Goal: Transaction & Acquisition: Purchase product/service

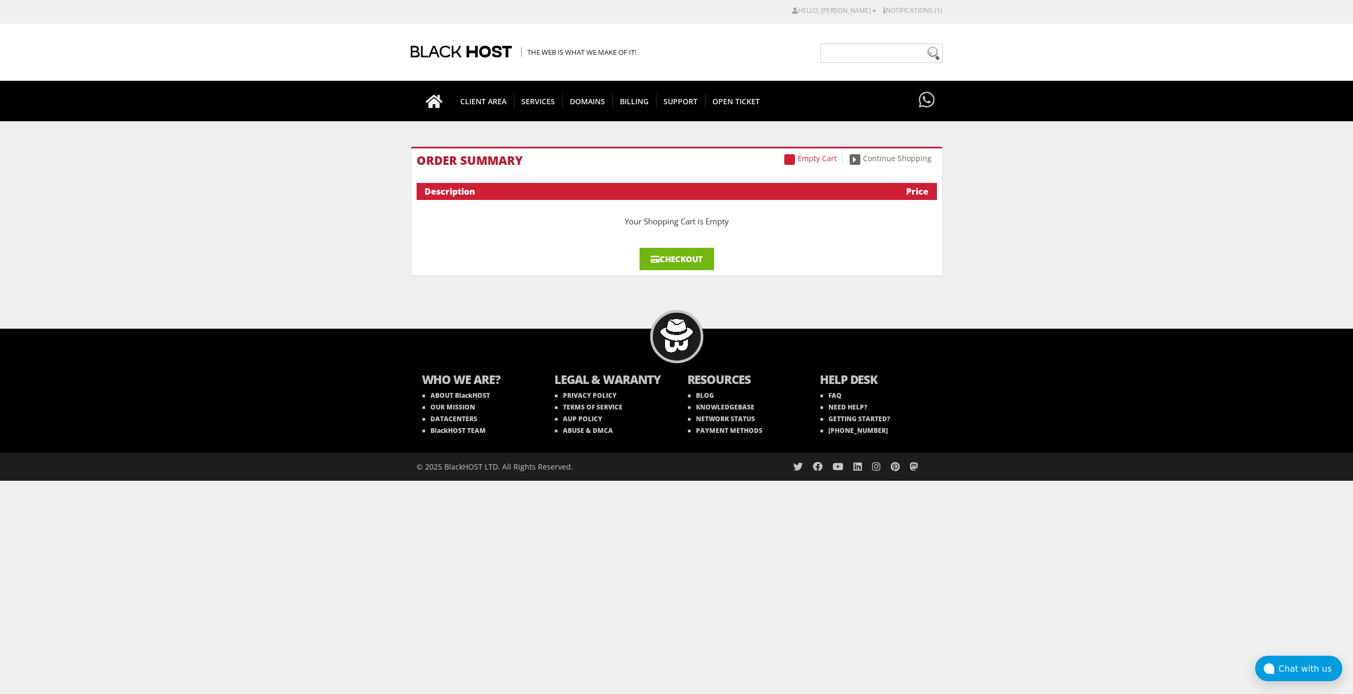
drag, startPoint x: 0, startPoint y: 0, endPoint x: 680, endPoint y: 259, distance: 727.1
click at [680, 259] on link "Checkout" at bounding box center [677, 259] width 75 height 22
click at [716, 259] on div "Checkout" at bounding box center [677, 259] width 520 height 22
click at [693, 259] on link "Checkout" at bounding box center [677, 259] width 75 height 22
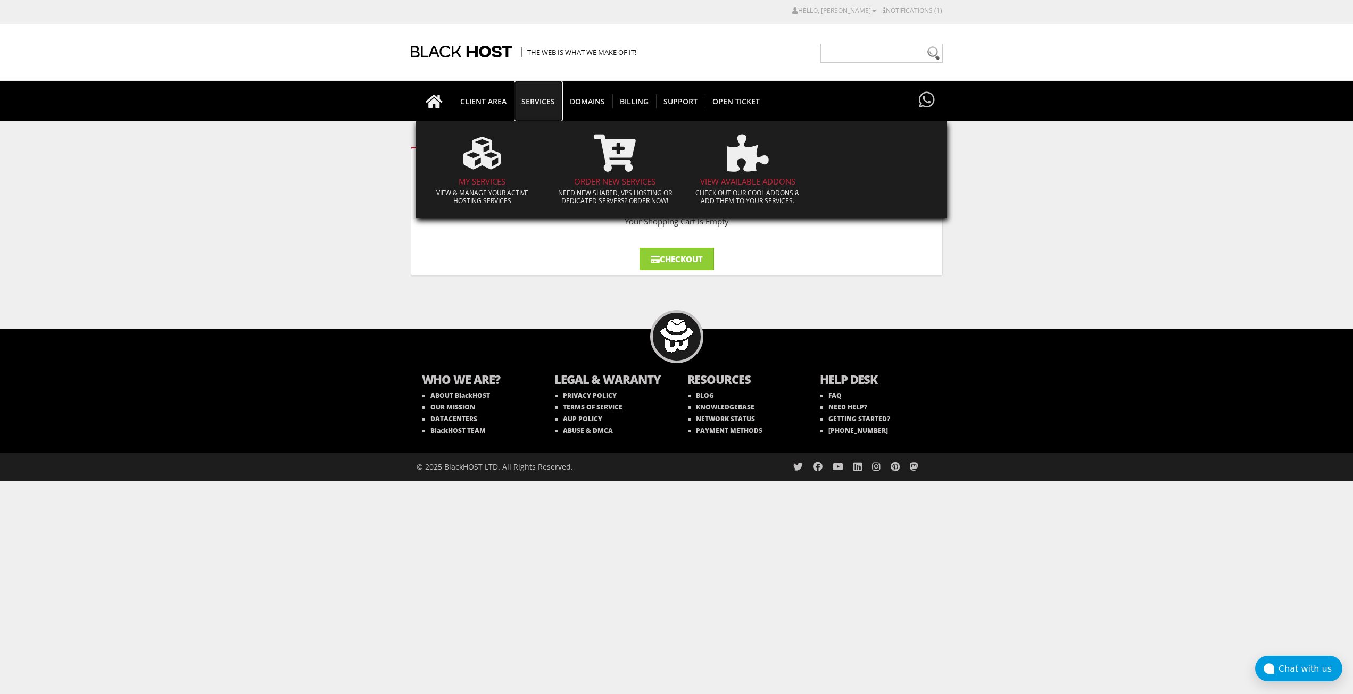
click at [535, 96] on span "SERVICES" at bounding box center [538, 101] width 48 height 14
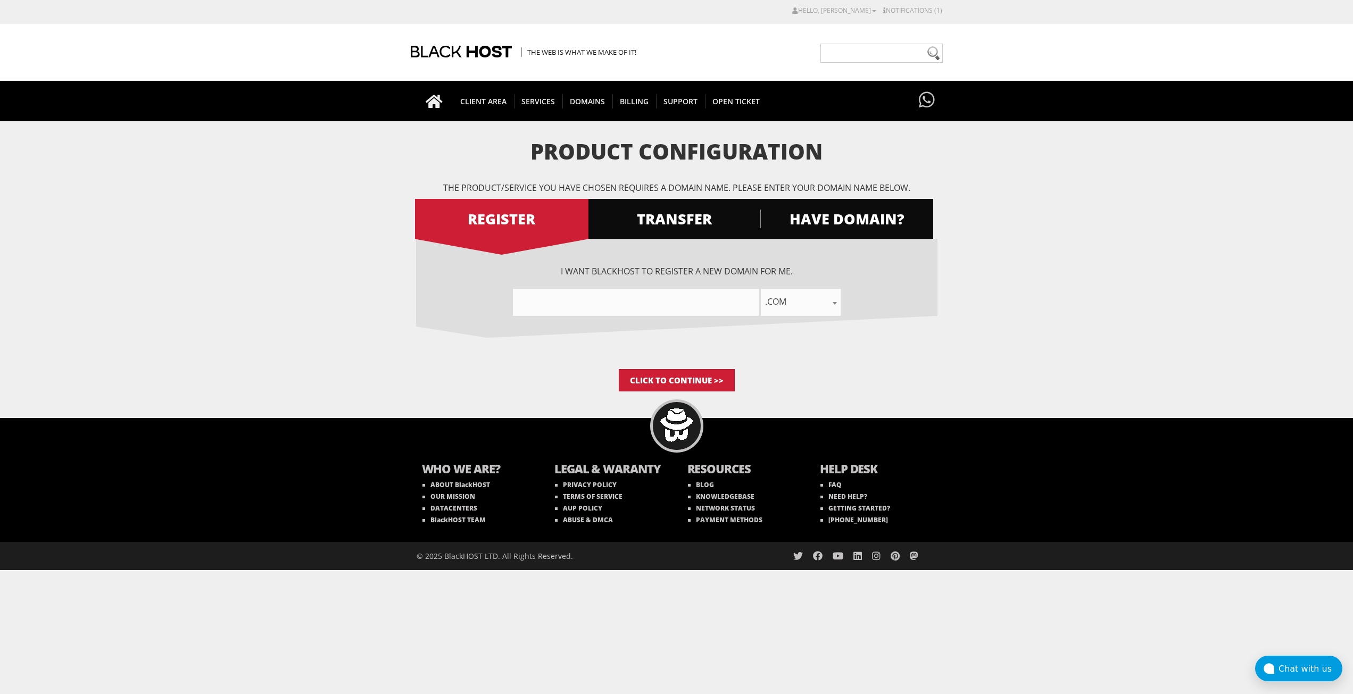
type input"] "flowapi"
click at [785, 301] on span ".com" at bounding box center [801, 301] width 80 height 15
select select ".org"
click at [710, 382] on input "Click to Continue >>" at bounding box center [677, 380] width 116 height 22
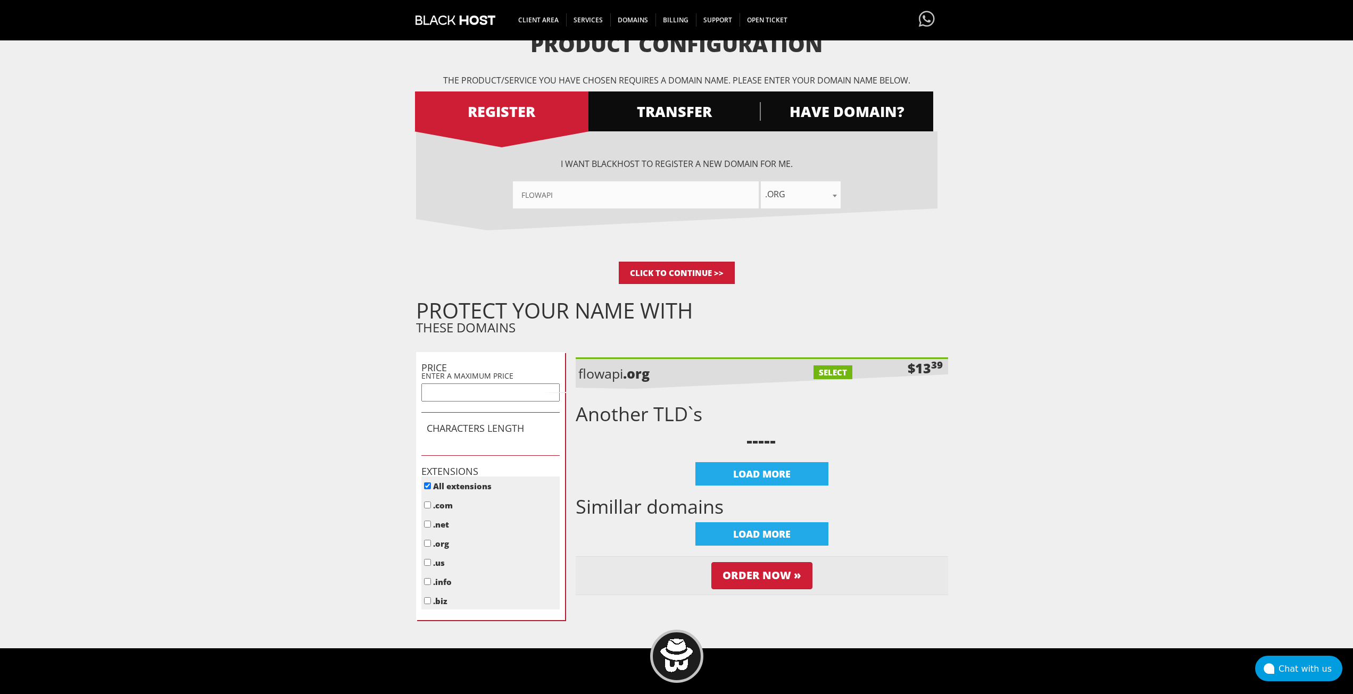
click at [831, 373] on label "SELECT" at bounding box center [833, 373] width 39 height 14
checkbox input "true"
click at [765, 581] on input "Order Now »" at bounding box center [762, 576] width 101 height 27
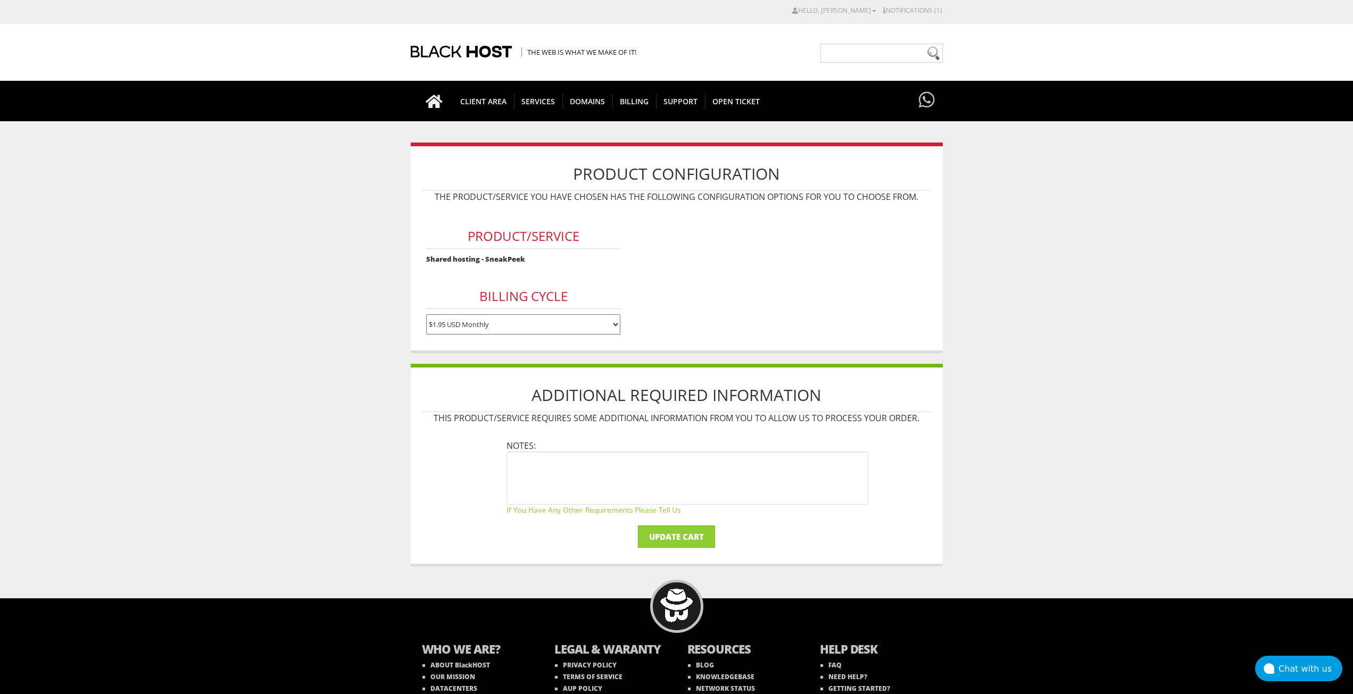
click at [502, 326] on select "$1.95 USD Monthly $17.95 USD Annually $35.90 USD Biennially" at bounding box center [523, 325] width 194 height 20
click at [725, 287] on form "Product/Service Shared hosting - SneakPeek Billing Cycle $1.95 USD Monthly $17.…" at bounding box center [676, 274] width 511 height 132
click at [688, 536] on input "Update Cart" at bounding box center [676, 537] width 77 height 22
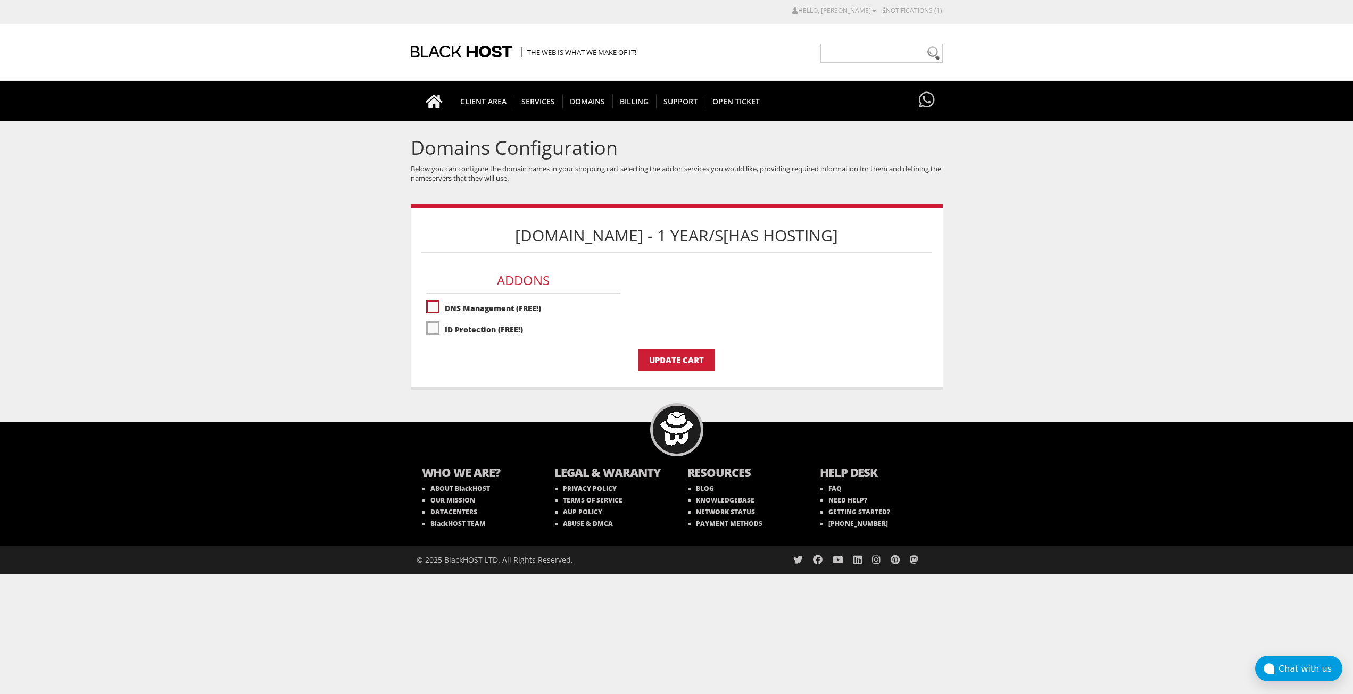
click at [501, 309] on label"] "DNS Management (FREE!)" at bounding box center [523, 308] width 194 height 19
checkbox input "true"
click at [496, 328] on label"] "ID Protection (FREE!)" at bounding box center [523, 329] width 194 height 19
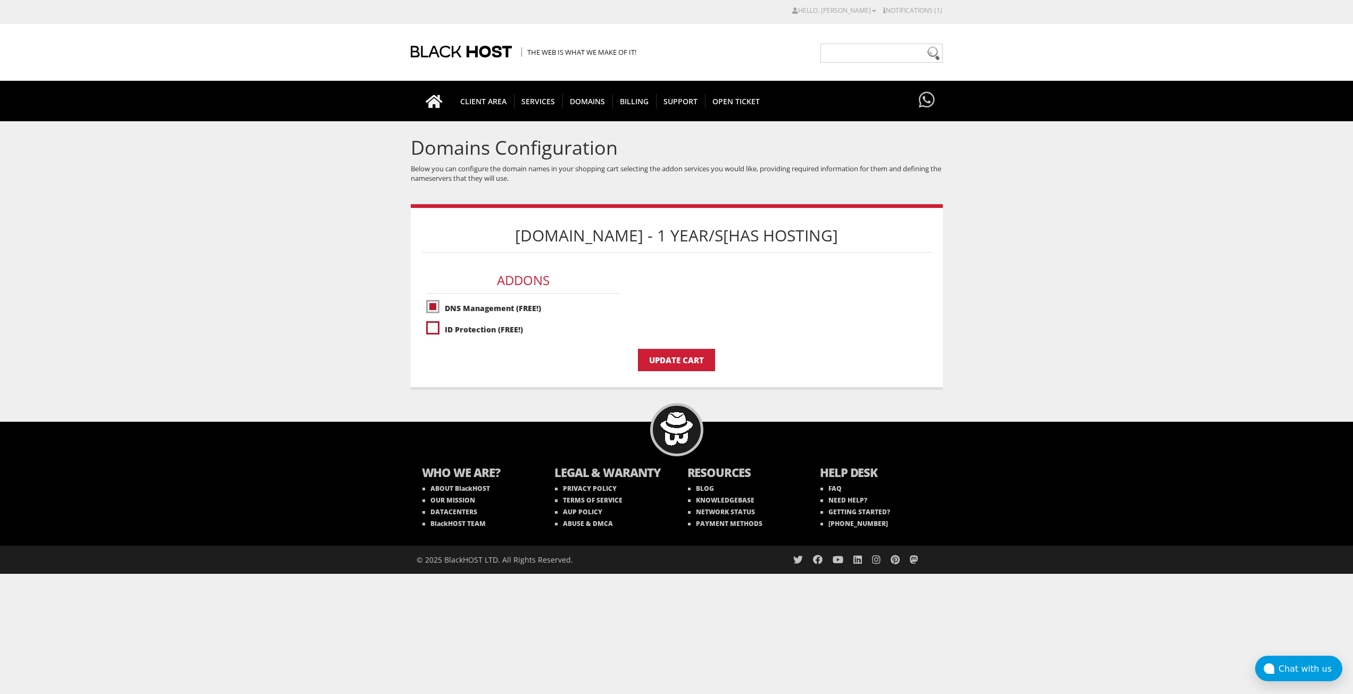
checkbox input "true"
click at [649, 354] on input "Update Cart" at bounding box center [676, 360] width 77 height 22
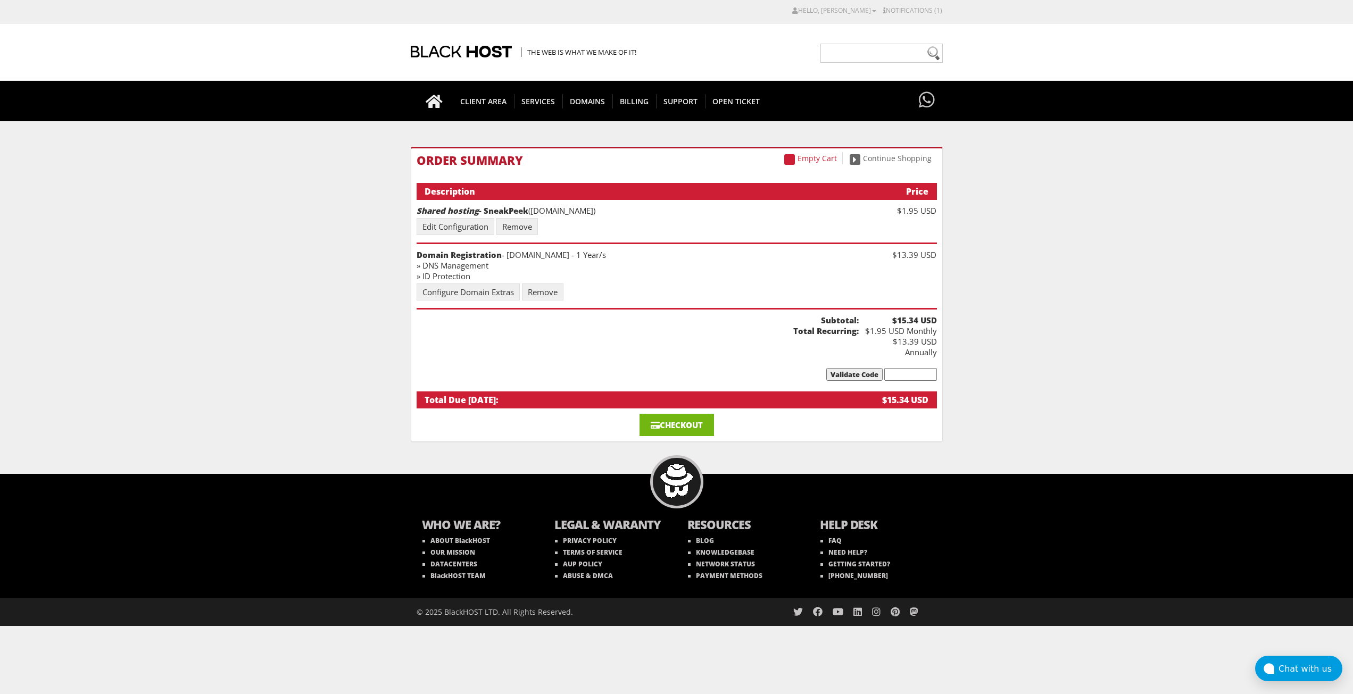
click at [702, 420] on link "Checkout" at bounding box center [677, 425] width 75 height 22
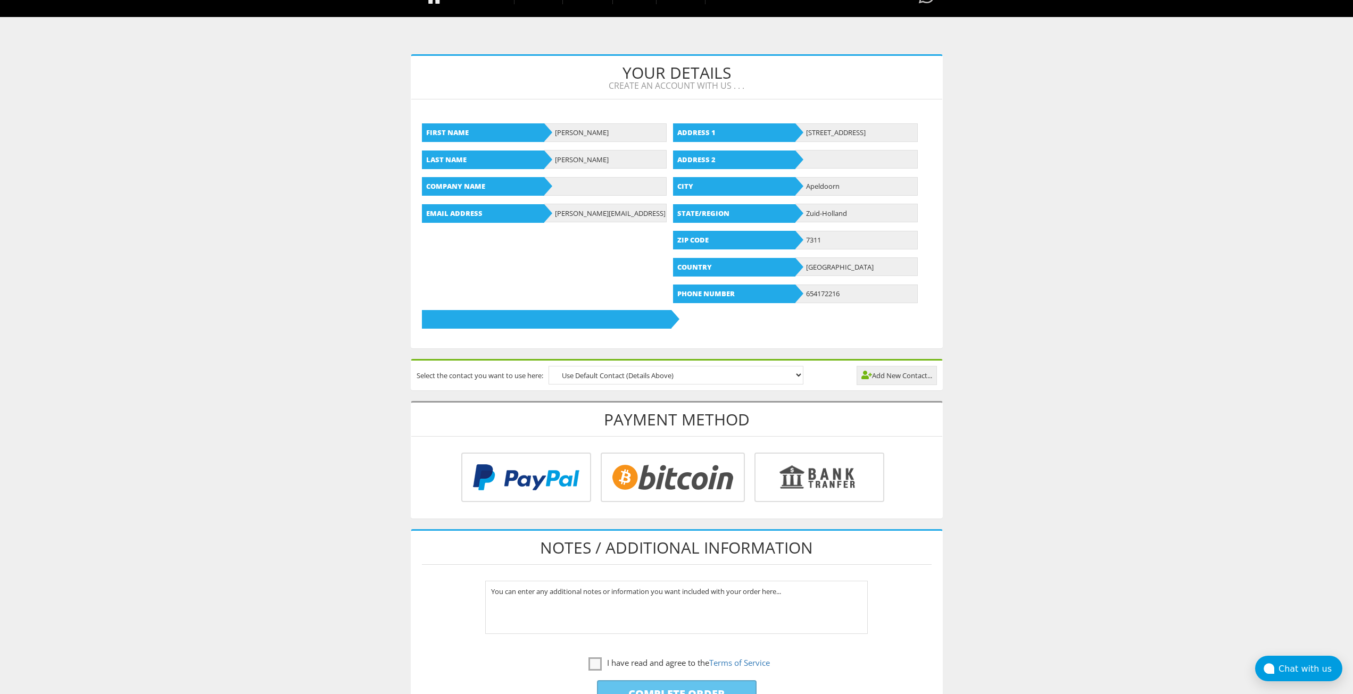
scroll to position [106, 0]
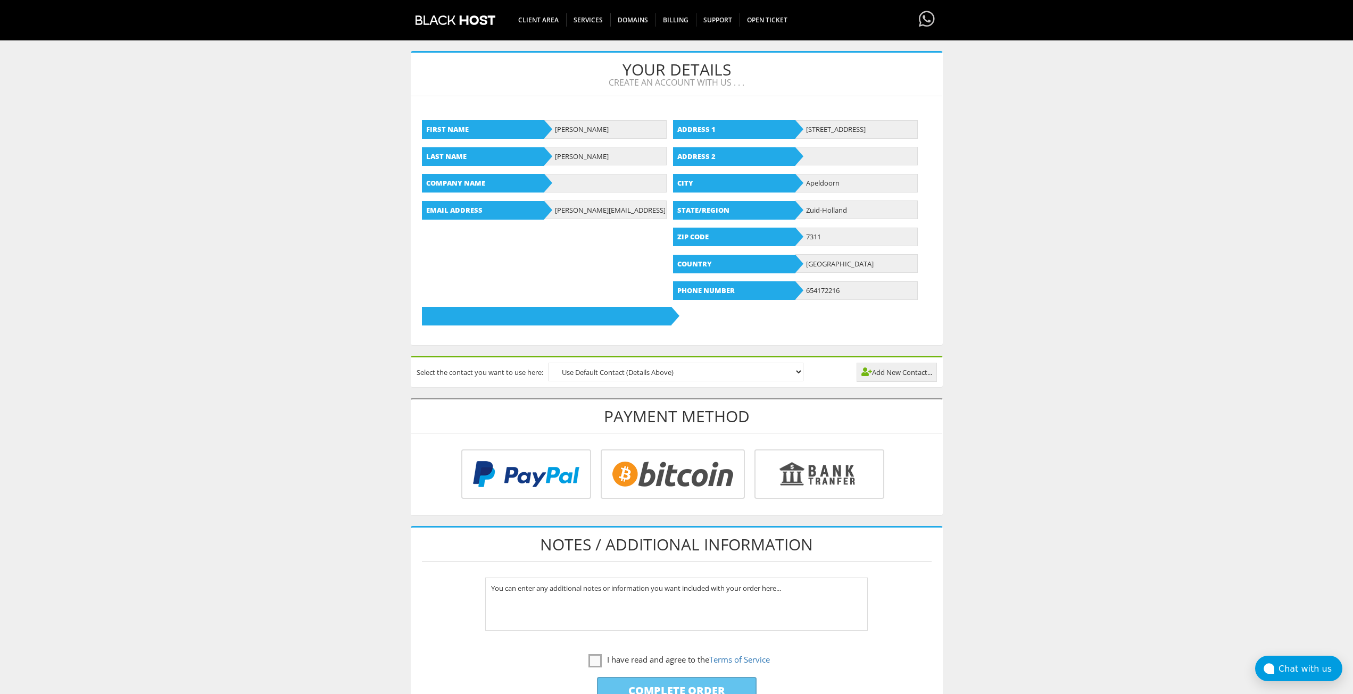
type input "[PERSON_NAME][EMAIL_ADDRESS][PERSON_NAME][DOMAIN_NAME]"
click at [692, 482] on input "radio" at bounding box center [671, 476] width 144 height 49
radio input "true"
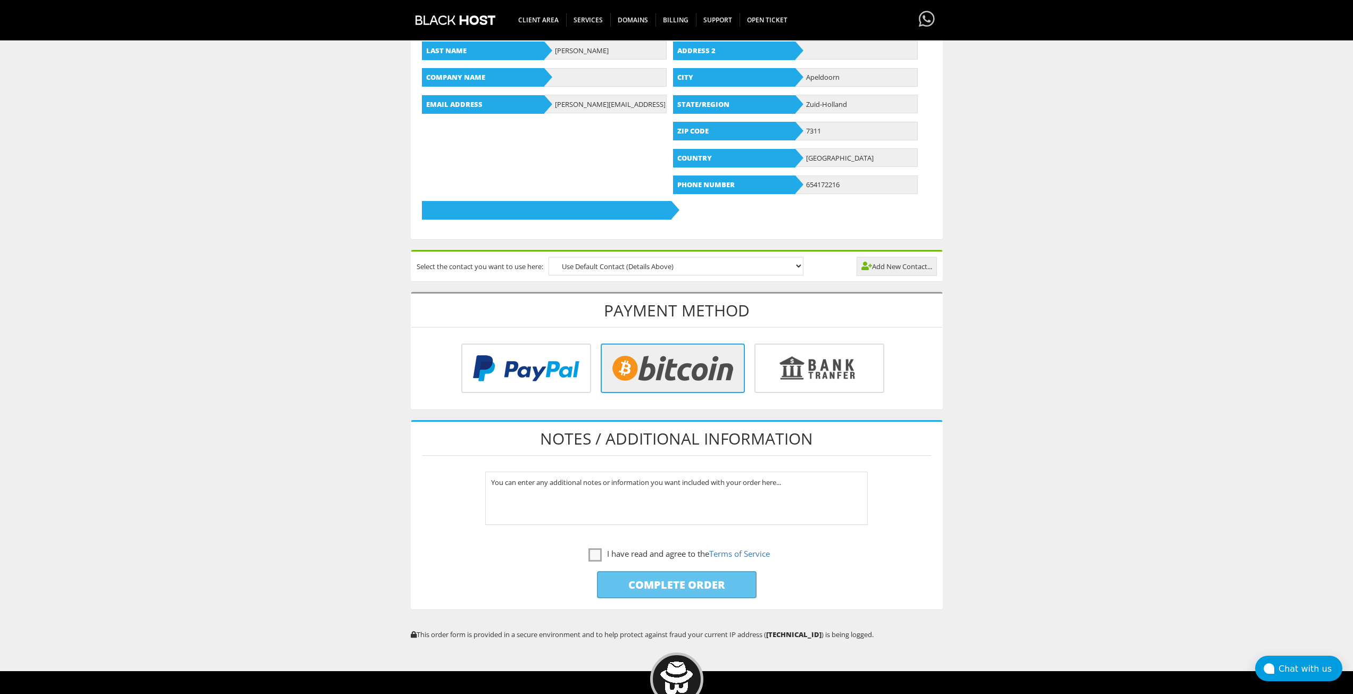
scroll to position [213, 0]
click at [635, 553] on label "I have read and agree to the Terms of Service" at bounding box center [679, 553] width 181 height 13
checkbox input "true"
click at [671, 593] on input "Complete Order" at bounding box center [677, 584] width 160 height 27
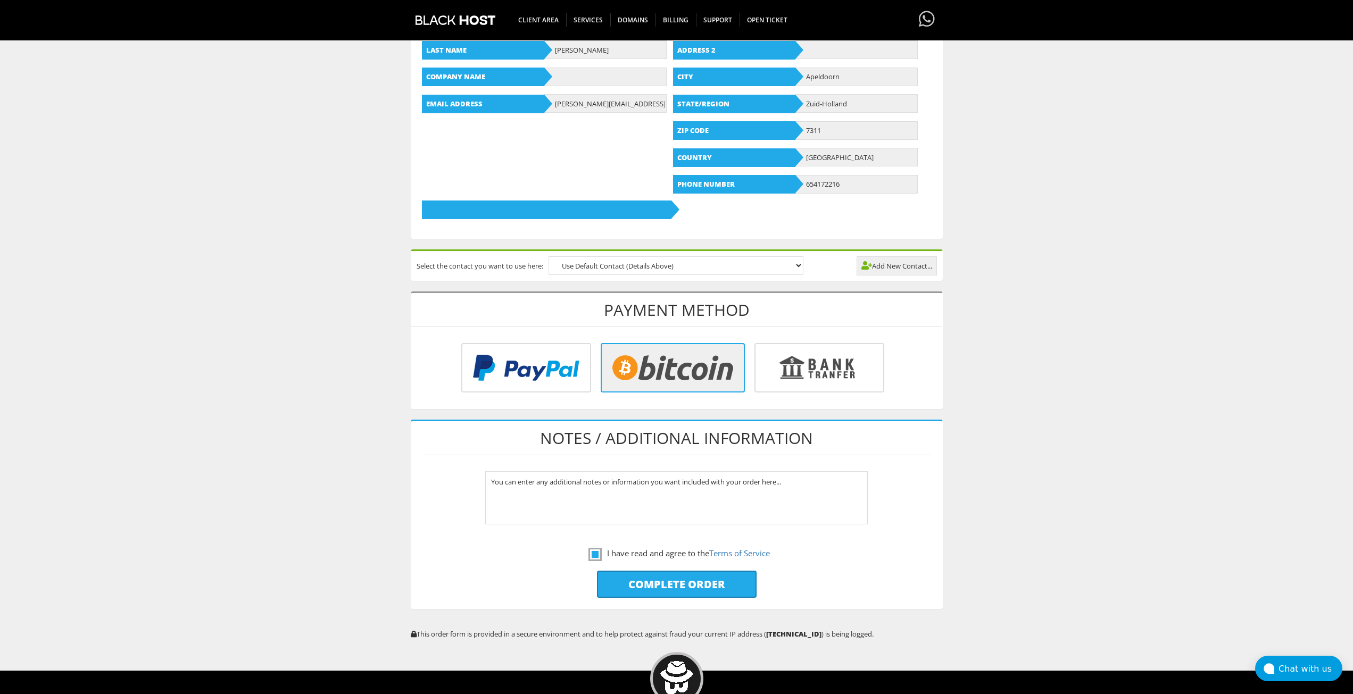
type input "Please Wait..."
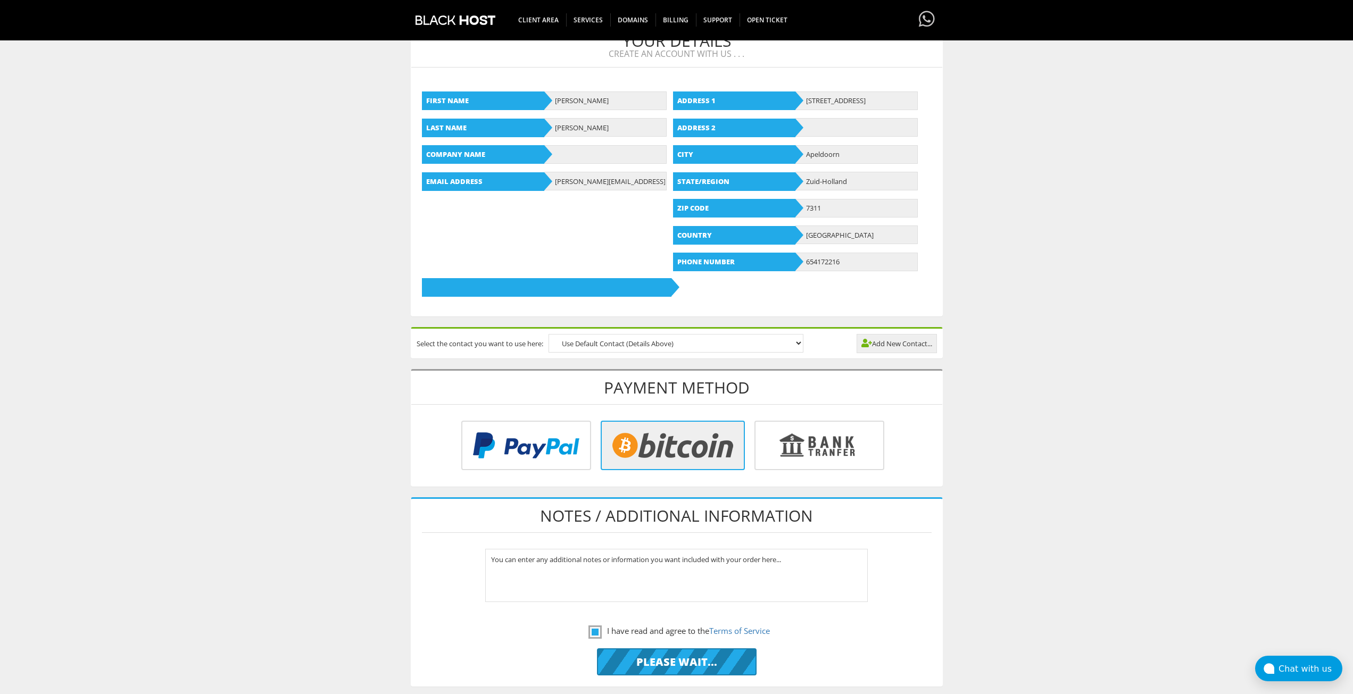
scroll to position [160, 0]
